Goal: Check status

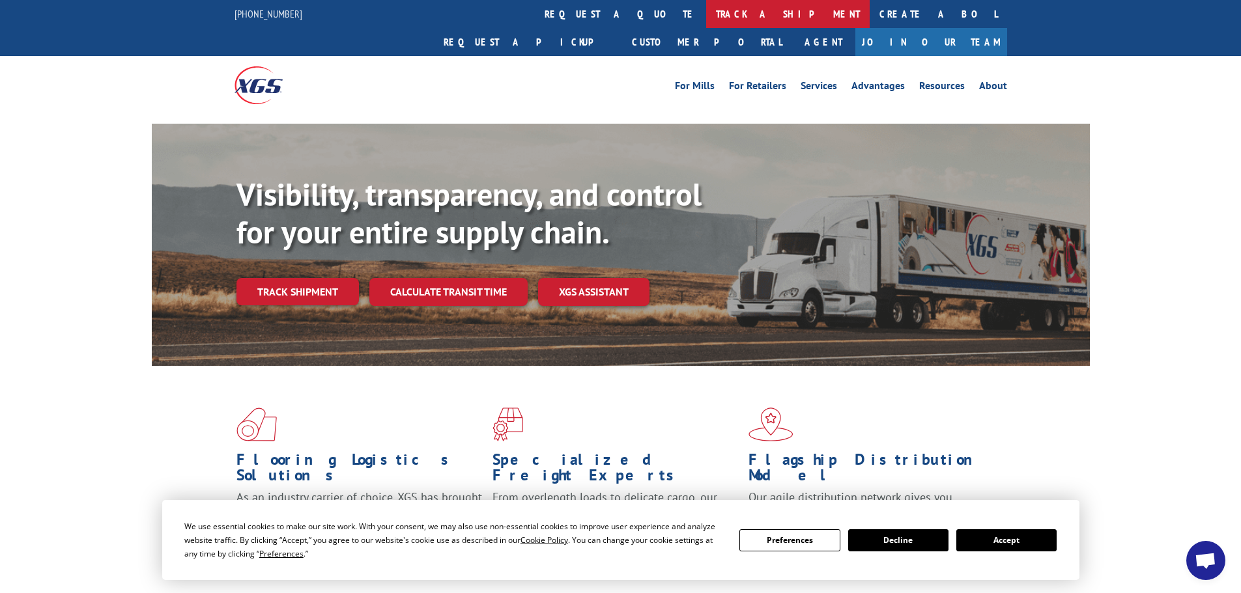
click at [706, 14] on link "track a shipment" at bounding box center [788, 14] width 164 height 28
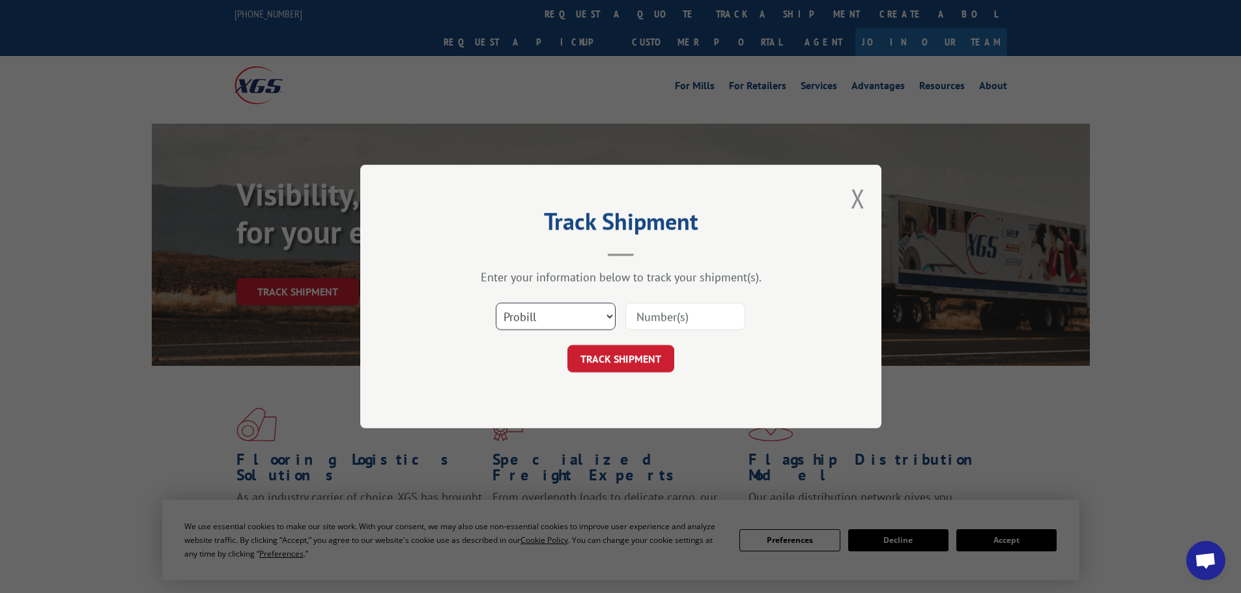
click at [560, 322] on select "Select category... Probill BOL PO" at bounding box center [556, 316] width 120 height 27
select select "bol"
click at [496, 303] on select "Select category... Probill BOL PO" at bounding box center [556, 316] width 120 height 27
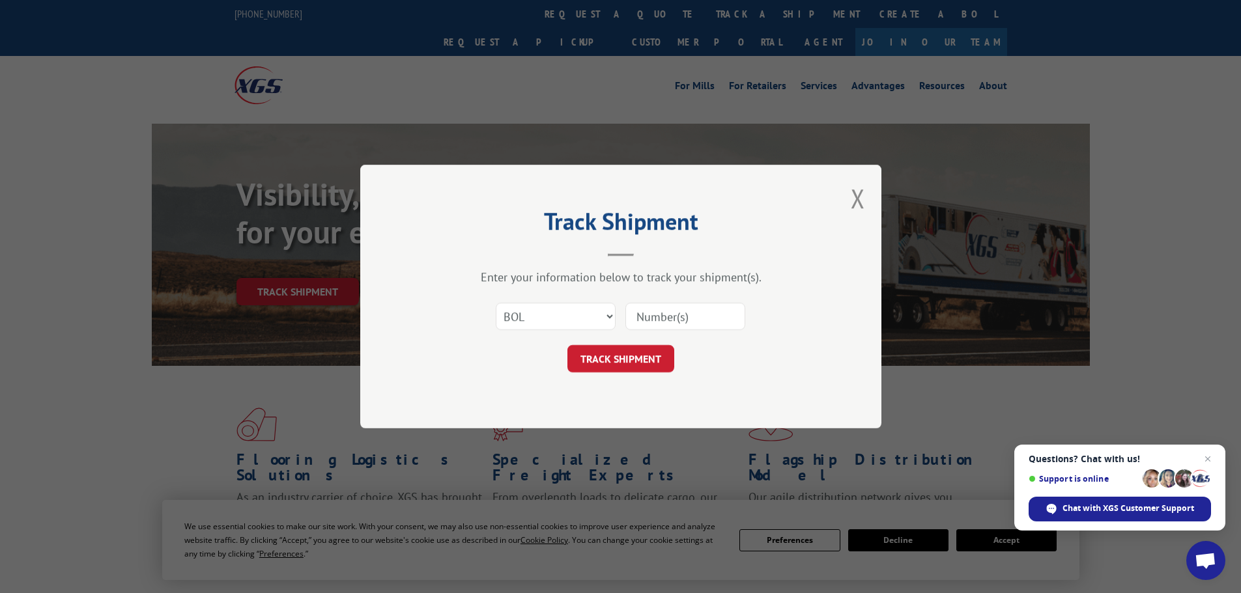
click at [638, 320] on input at bounding box center [685, 316] width 120 height 27
paste input "5590535"
type input "5590535"
click at [636, 352] on button "TRACK SHIPMENT" at bounding box center [620, 358] width 107 height 27
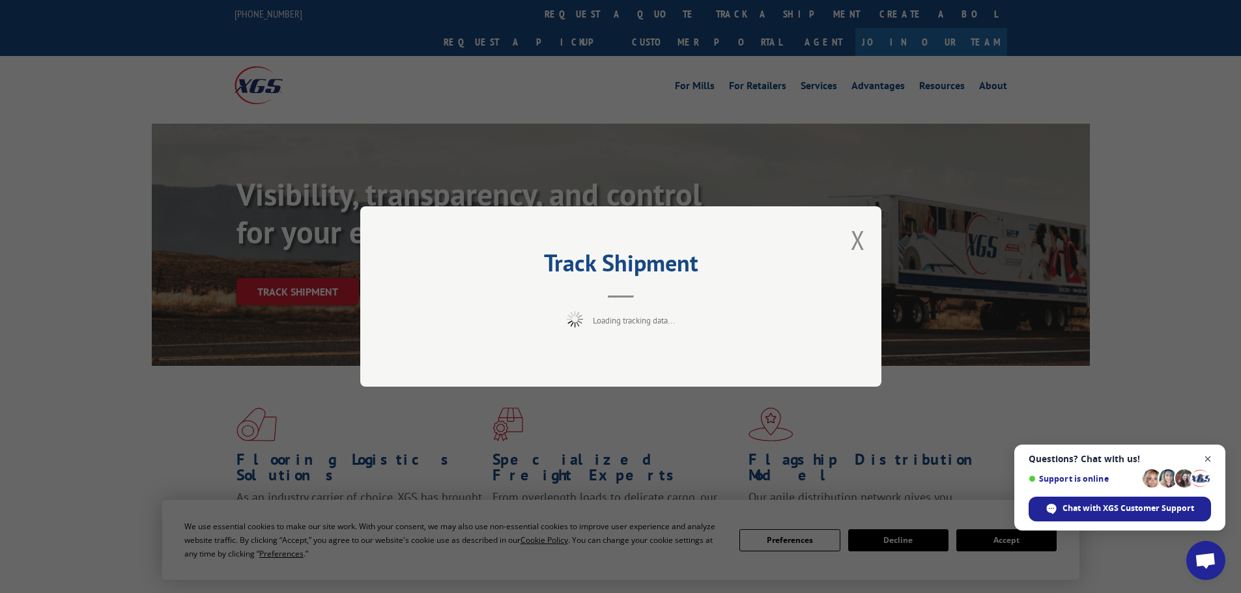
click at [1205, 457] on span "Close chat" at bounding box center [1208, 459] width 16 height 16
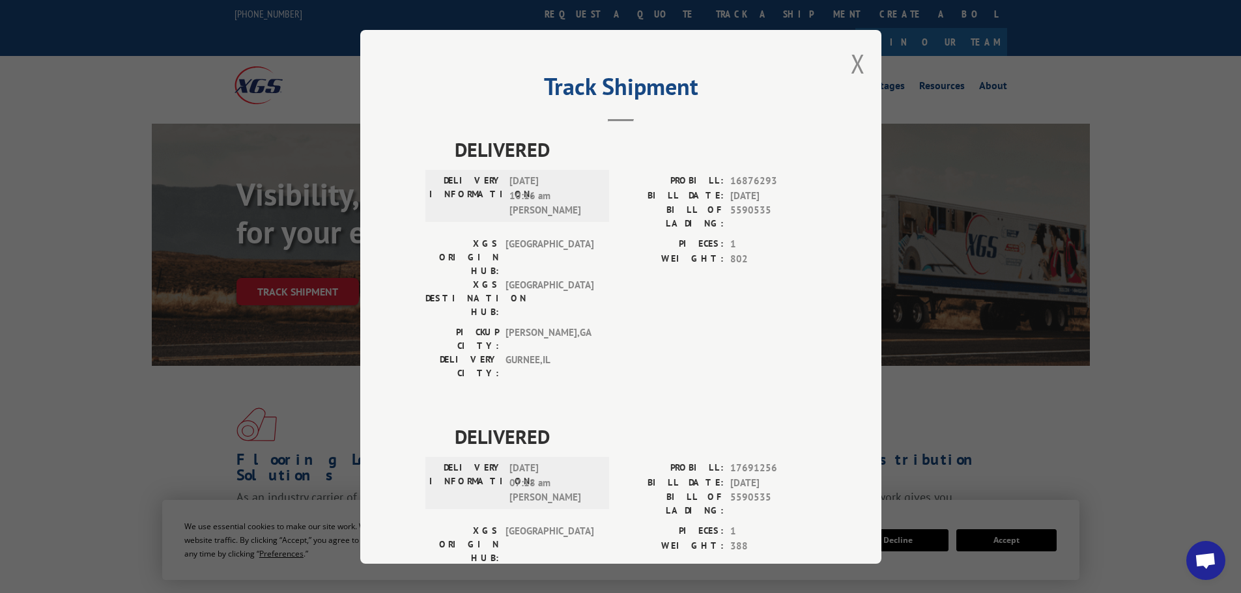
scroll to position [53, 0]
